Goal: Information Seeking & Learning: Learn about a topic

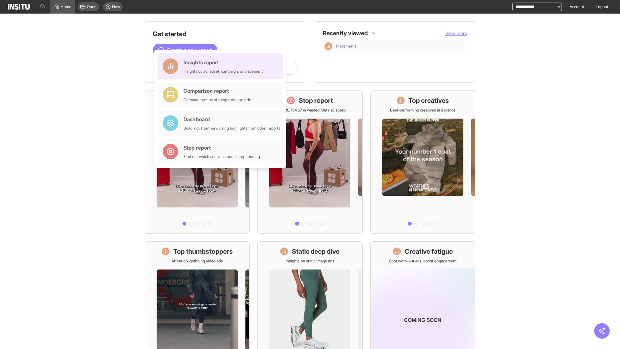
click at [222, 66] on div "Insights report Insights by ad, adset, campaign, or placement" at bounding box center [223, 66] width 79 height 16
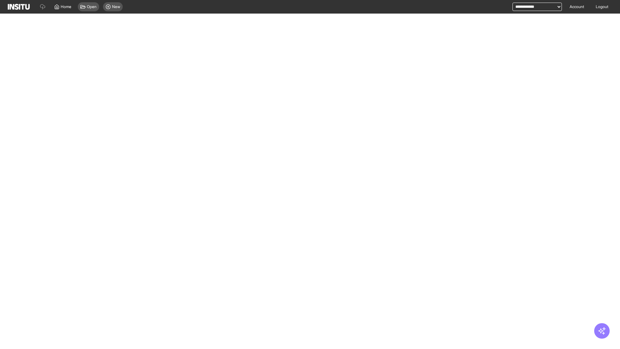
select select "**"
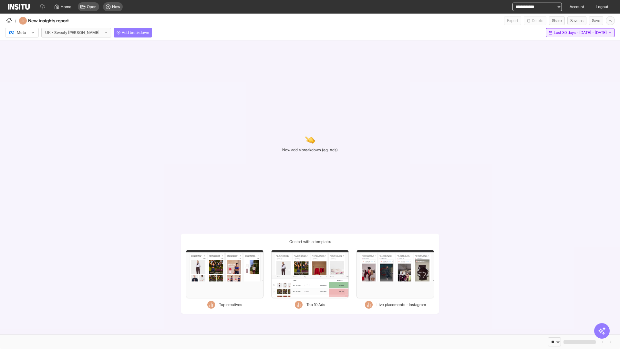
click at [566, 33] on span "Last 30 days - [DATE] - [DATE]" at bounding box center [580, 32] width 53 height 5
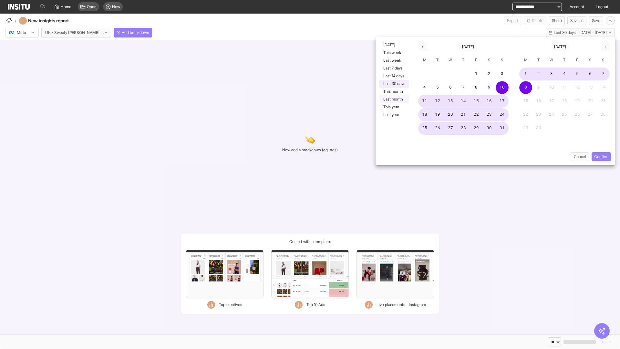
click at [394, 99] on button "Last month" at bounding box center [395, 99] width 30 height 8
